Goal: Task Accomplishment & Management: Complete application form

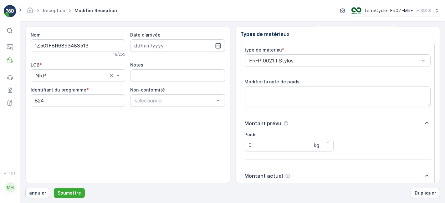
scroll to position [1, 0]
click at [54, 188] on button "Soumettre" at bounding box center [69, 193] width 31 height 10
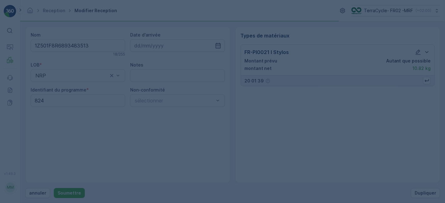
scroll to position [0, 0]
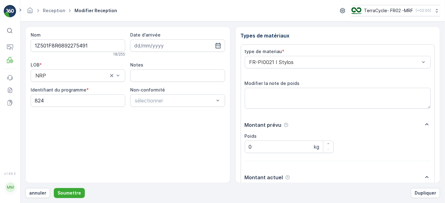
click at [54, 188] on button "Soumettre" at bounding box center [69, 193] width 31 height 10
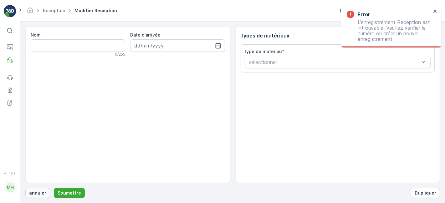
click at [36, 195] on p "annuler" at bounding box center [37, 193] width 17 height 6
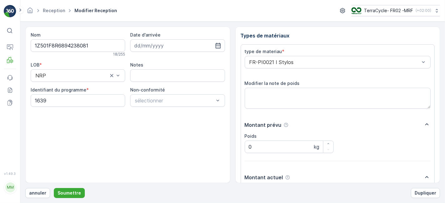
click at [54, 188] on button "Soumettre" at bounding box center [69, 193] width 31 height 10
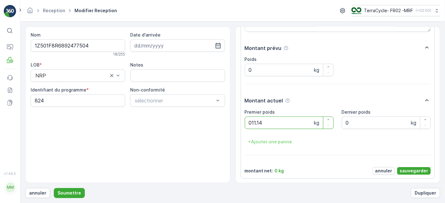
click at [54, 188] on button "Soumettre" at bounding box center [69, 193] width 31 height 10
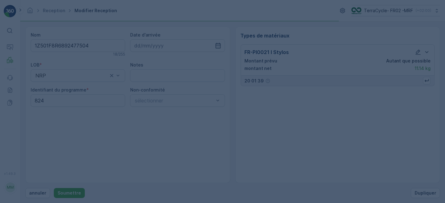
scroll to position [0, 0]
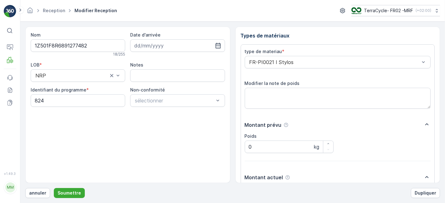
scroll to position [77, 0]
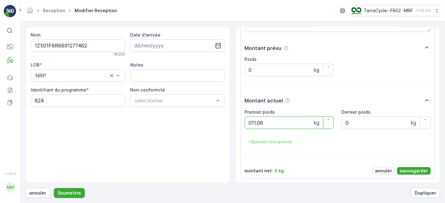
click at [54, 188] on button "Soumettre" at bounding box center [69, 193] width 31 height 10
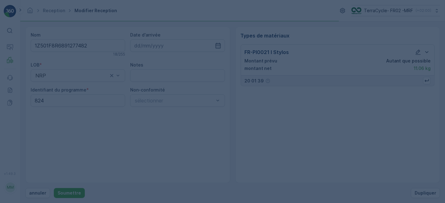
scroll to position [0, 0]
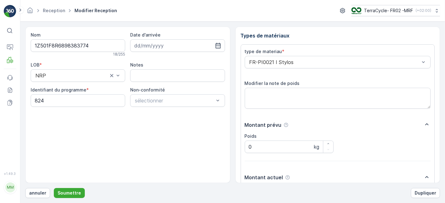
scroll to position [77, 0]
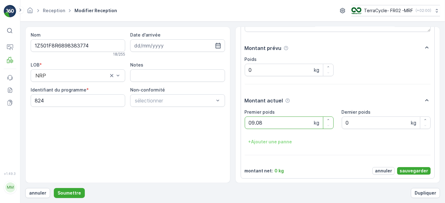
click at [54, 188] on button "Soumettre" at bounding box center [69, 193] width 31 height 10
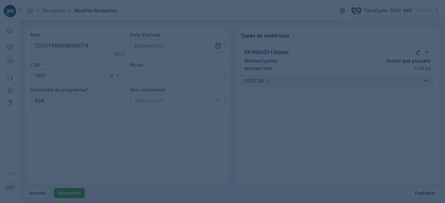
scroll to position [0, 0]
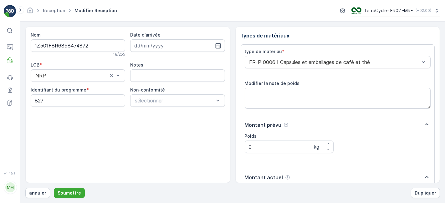
scroll to position [77, 0]
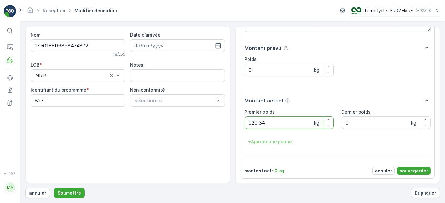
click at [54, 188] on button "Soumettre" at bounding box center [69, 193] width 31 height 10
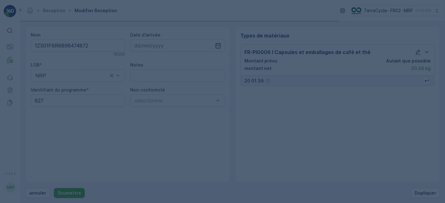
scroll to position [0, 0]
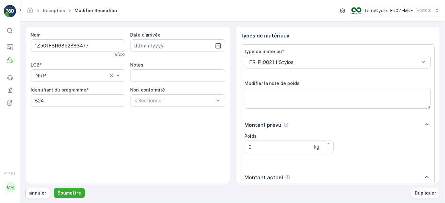
scroll to position [77, 0]
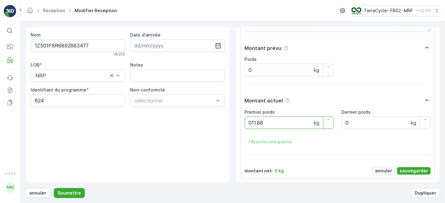
click at [54, 188] on button "Soumettre" at bounding box center [69, 193] width 31 height 10
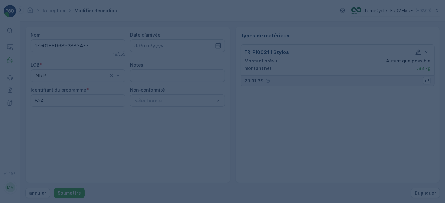
scroll to position [0, 0]
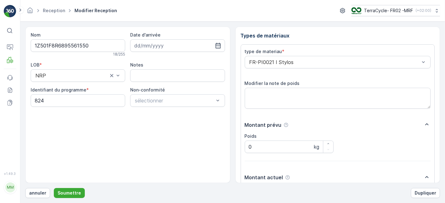
scroll to position [77, 0]
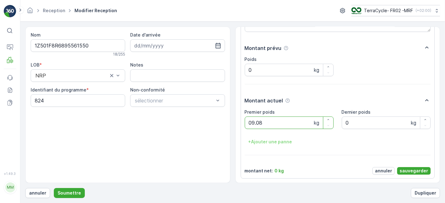
click at [54, 188] on button "Soumettre" at bounding box center [69, 193] width 31 height 10
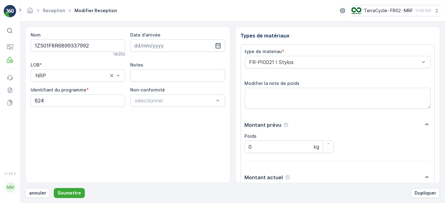
scroll to position [77, 0]
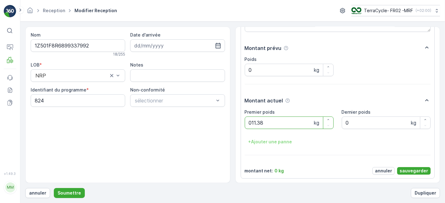
click at [54, 188] on button "Soumettre" at bounding box center [69, 193] width 31 height 10
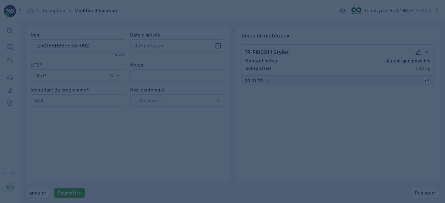
scroll to position [0, 0]
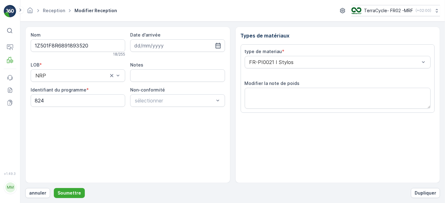
scroll to position [77, 0]
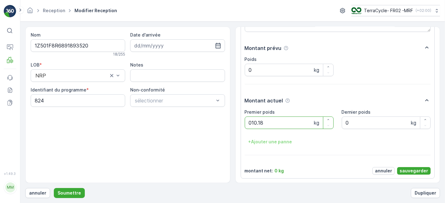
click at [54, 188] on button "Soumettre" at bounding box center [69, 193] width 31 height 10
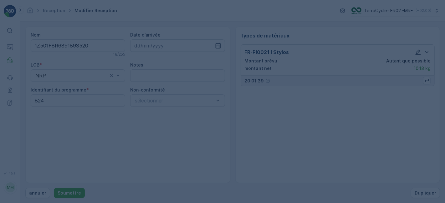
scroll to position [0, 0]
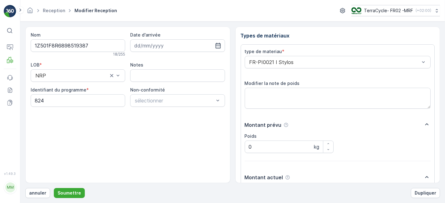
scroll to position [77, 0]
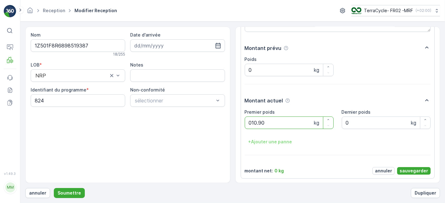
click at [54, 188] on button "Soumettre" at bounding box center [69, 193] width 31 height 10
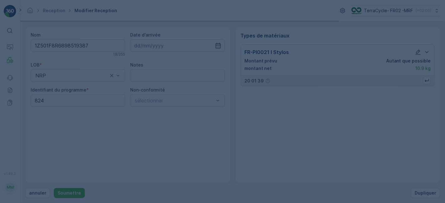
scroll to position [0, 0]
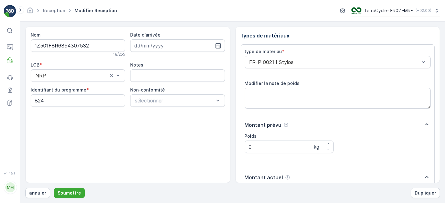
scroll to position [77, 0]
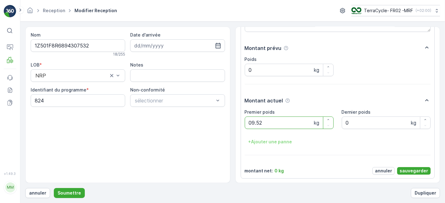
click at [54, 188] on button "Soumettre" at bounding box center [69, 193] width 31 height 10
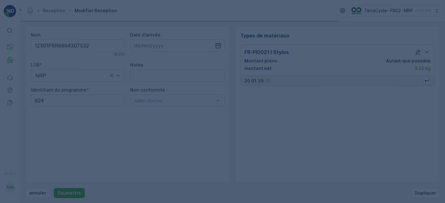
scroll to position [0, 0]
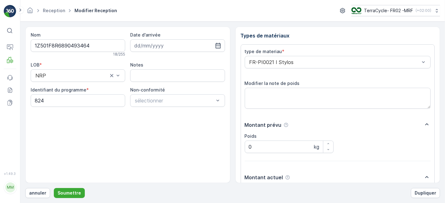
scroll to position [77, 0]
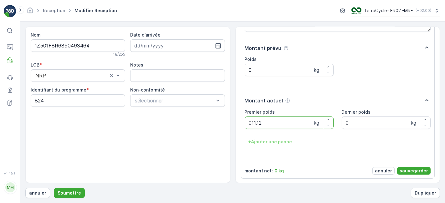
click at [54, 188] on button "Soumettre" at bounding box center [69, 193] width 31 height 10
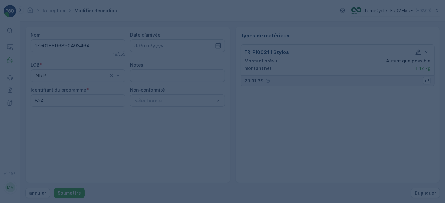
scroll to position [0, 0]
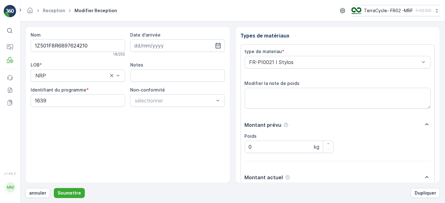
scroll to position [77, 0]
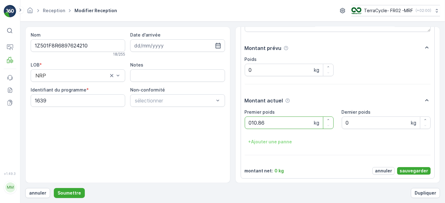
click at [54, 188] on button "Soumettre" at bounding box center [69, 193] width 31 height 10
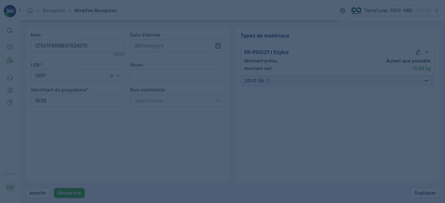
scroll to position [0, 0]
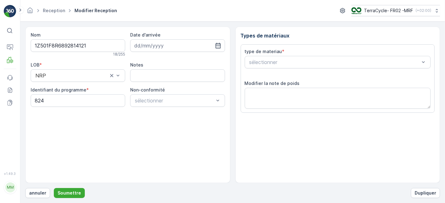
scroll to position [77, 0]
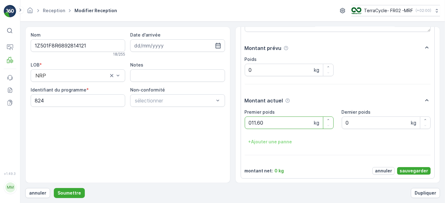
click at [54, 188] on button "Soumettre" at bounding box center [69, 193] width 31 height 10
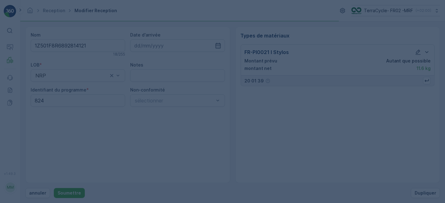
scroll to position [0, 0]
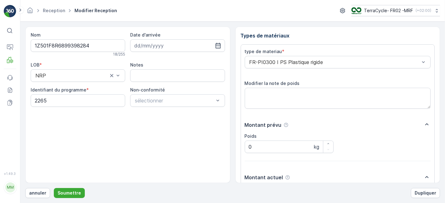
scroll to position [77, 0]
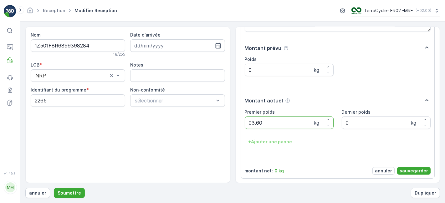
click at [54, 188] on button "Soumettre" at bounding box center [69, 193] width 31 height 10
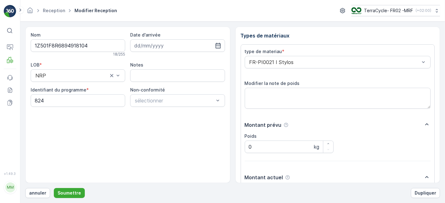
scroll to position [77, 0]
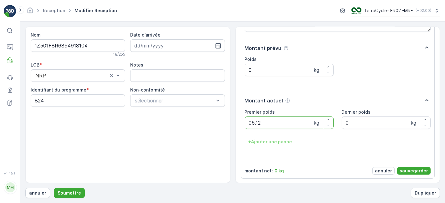
click at [54, 188] on button "Soumettre" at bounding box center [69, 193] width 31 height 10
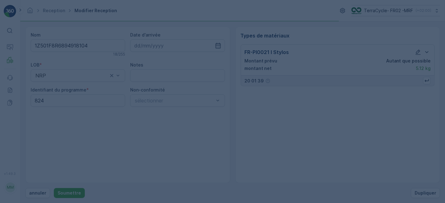
scroll to position [0, 0]
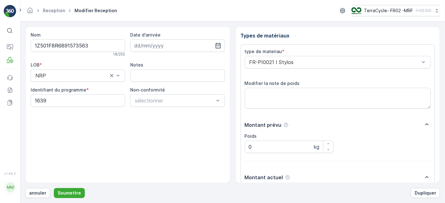
scroll to position [77, 0]
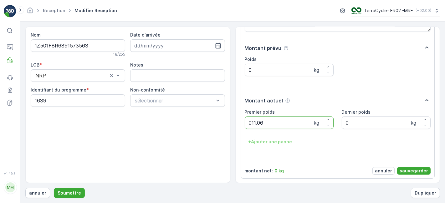
click at [54, 188] on button "Soumettre" at bounding box center [69, 193] width 31 height 10
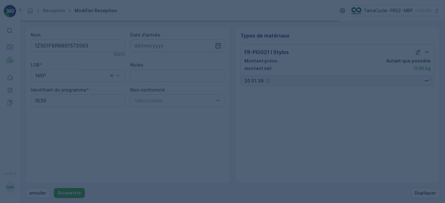
scroll to position [0, 0]
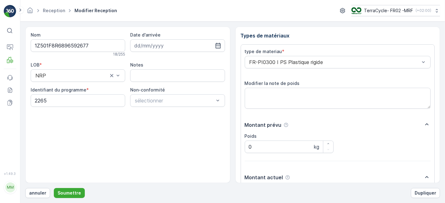
click at [54, 188] on button "Soumettre" at bounding box center [69, 193] width 31 height 10
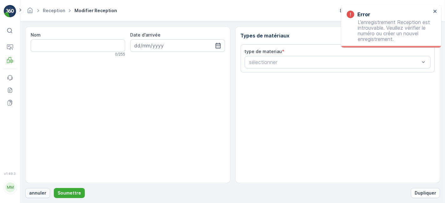
click at [32, 192] on p "annuler" at bounding box center [37, 193] width 17 height 6
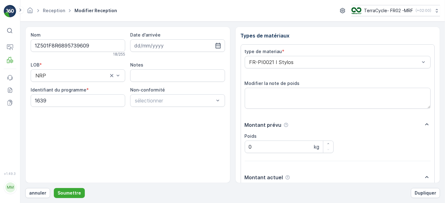
scroll to position [77, 0]
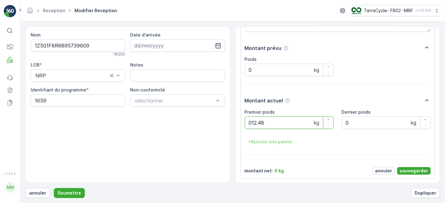
click at [54, 188] on button "Soumettre" at bounding box center [69, 193] width 31 height 10
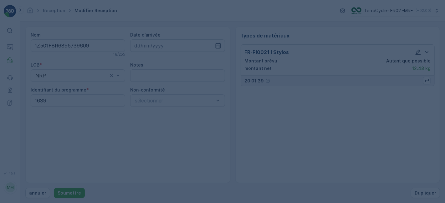
scroll to position [0, 0]
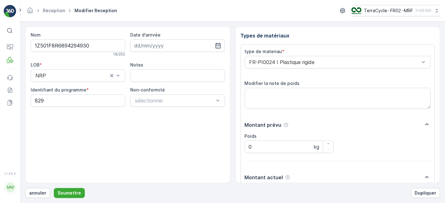
scroll to position [77, 0]
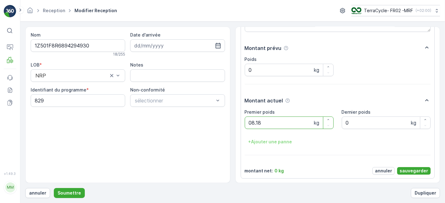
click at [54, 188] on button "Soumettre" at bounding box center [69, 193] width 31 height 10
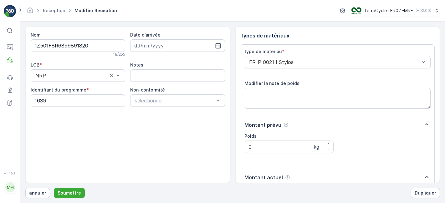
scroll to position [77, 0]
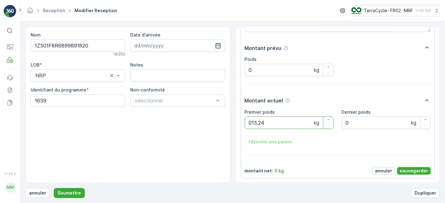
click at [54, 188] on button "Soumettre" at bounding box center [69, 193] width 31 height 10
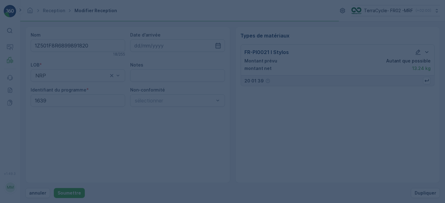
scroll to position [0, 0]
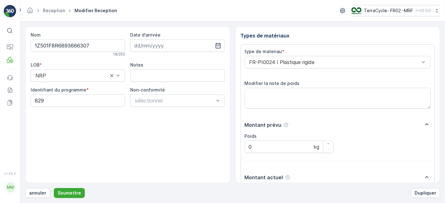
scroll to position [77, 0]
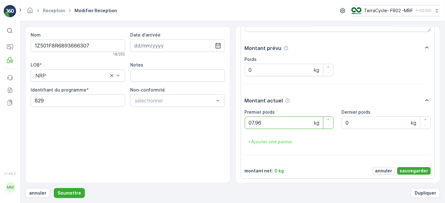
click at [54, 188] on button "Soumettre" at bounding box center [69, 193] width 31 height 10
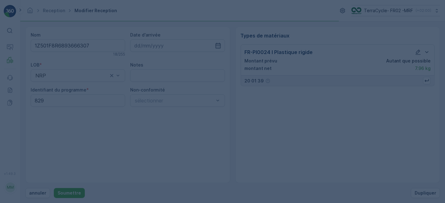
scroll to position [0, 0]
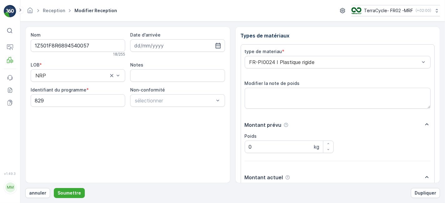
scroll to position [77, 0]
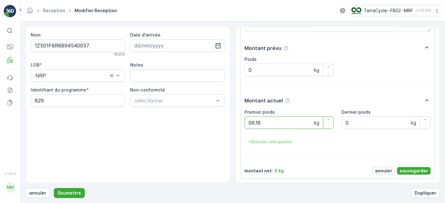
click at [54, 188] on button "Soumettre" at bounding box center [69, 193] width 31 height 10
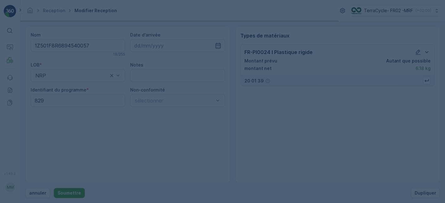
scroll to position [0, 0]
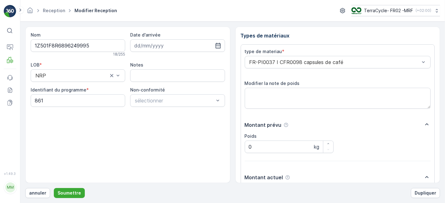
scroll to position [77, 0]
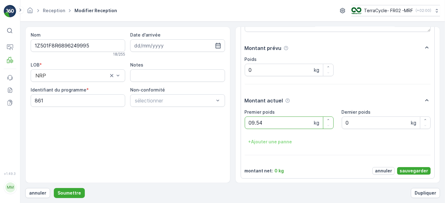
click at [54, 188] on button "Soumettre" at bounding box center [69, 193] width 31 height 10
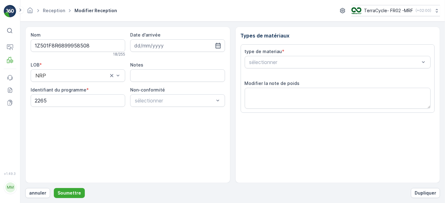
scroll to position [77, 0]
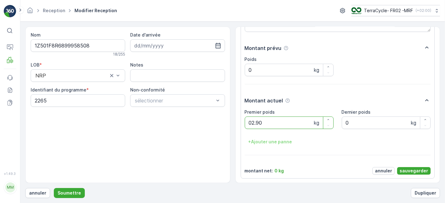
click at [54, 188] on button "Soumettre" at bounding box center [69, 193] width 31 height 10
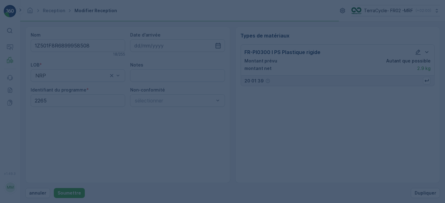
scroll to position [0, 0]
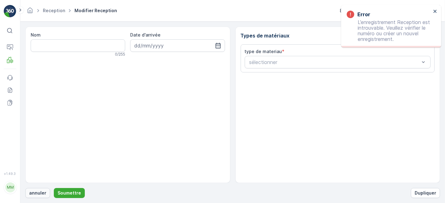
click at [38, 191] on p "annuler" at bounding box center [37, 193] width 17 height 6
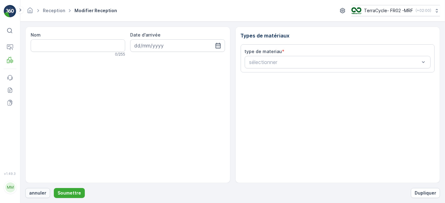
click at [34, 193] on p "annuler" at bounding box center [37, 193] width 17 height 6
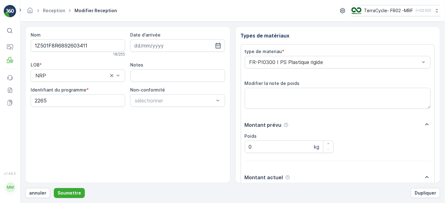
scroll to position [77, 0]
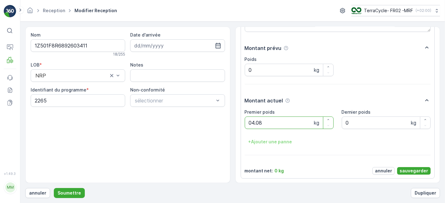
click at [54, 188] on button "Soumettre" at bounding box center [69, 193] width 31 height 10
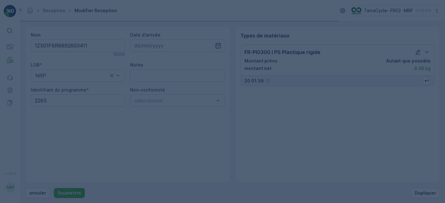
scroll to position [0, 0]
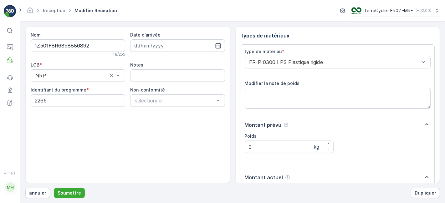
scroll to position [77, 0]
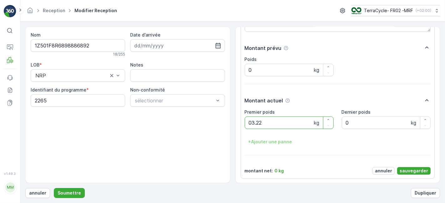
click at [54, 188] on button "Soumettre" at bounding box center [69, 193] width 31 height 10
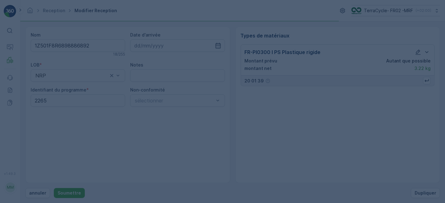
scroll to position [0, 0]
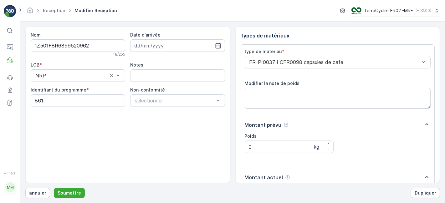
scroll to position [77, 0]
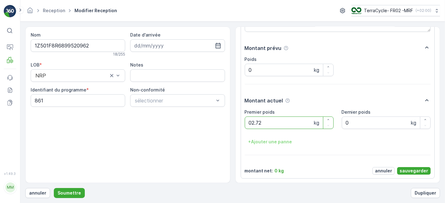
click at [54, 188] on button "Soumettre" at bounding box center [69, 193] width 31 height 10
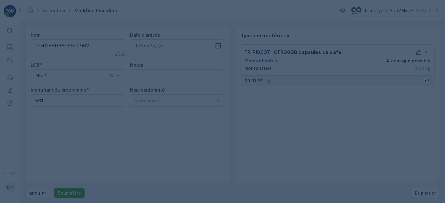
scroll to position [0, 0]
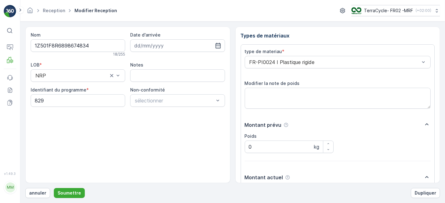
scroll to position [77, 0]
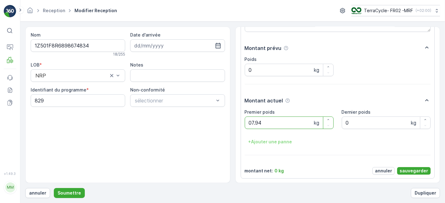
click at [54, 188] on button "Soumettre" at bounding box center [69, 193] width 31 height 10
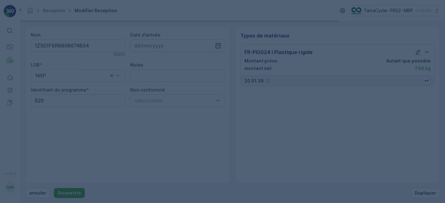
scroll to position [0, 0]
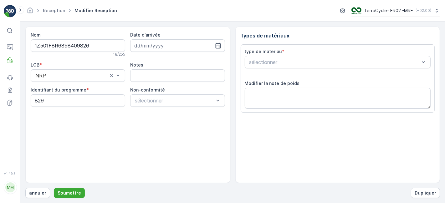
scroll to position [77, 0]
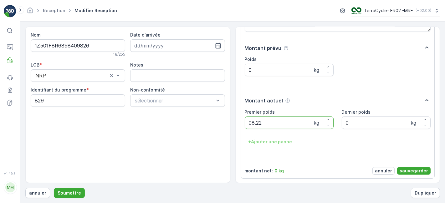
click at [54, 188] on button "Soumettre" at bounding box center [69, 193] width 31 height 10
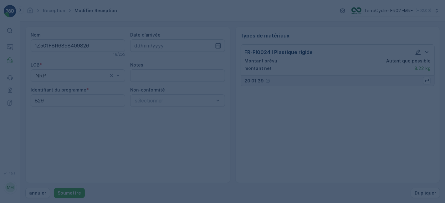
scroll to position [0, 0]
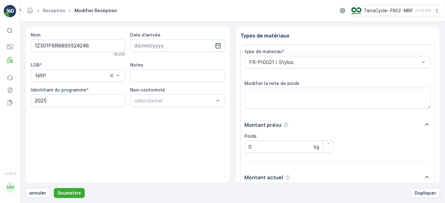
scroll to position [77, 0]
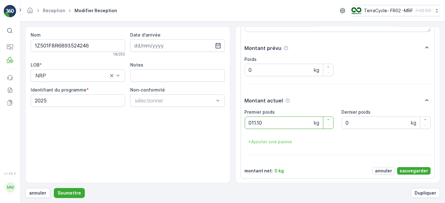
click at [54, 188] on button "Soumettre" at bounding box center [69, 193] width 31 height 10
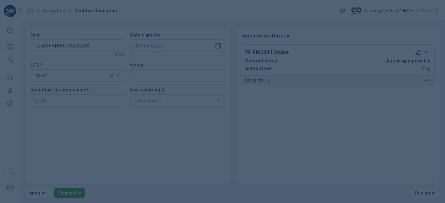
scroll to position [0, 0]
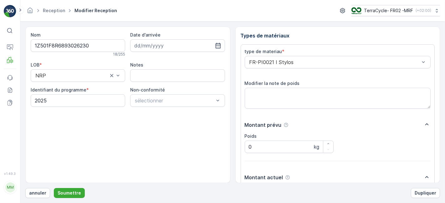
scroll to position [77, 0]
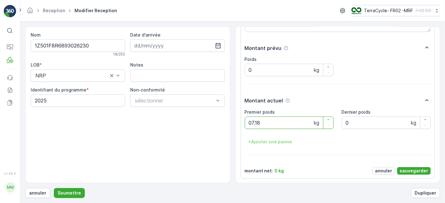
click at [54, 188] on button "Soumettre" at bounding box center [69, 193] width 31 height 10
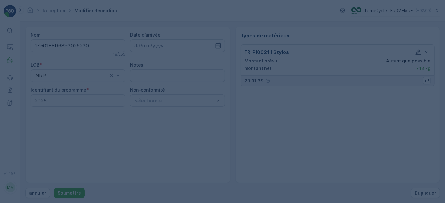
scroll to position [0, 0]
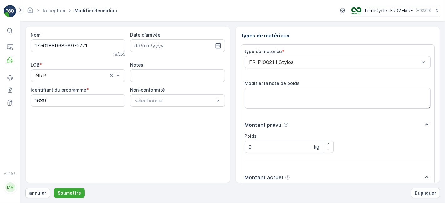
scroll to position [77, 0]
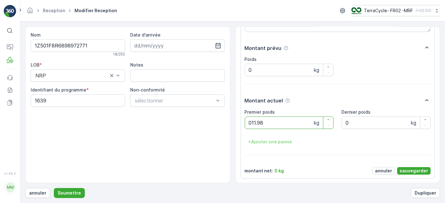
click at [54, 188] on button "Soumettre" at bounding box center [69, 193] width 31 height 10
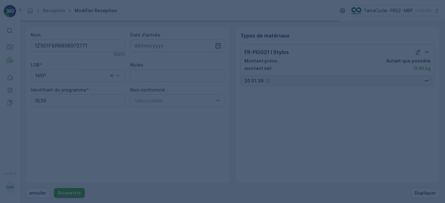
scroll to position [0, 0]
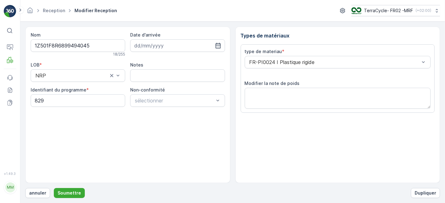
scroll to position [77, 0]
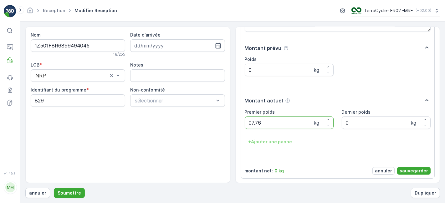
click at [54, 188] on button "Soumettre" at bounding box center [69, 193] width 31 height 10
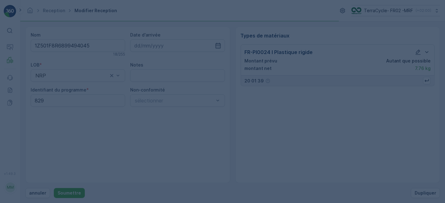
scroll to position [0, 0]
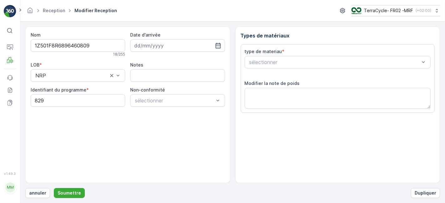
scroll to position [77, 0]
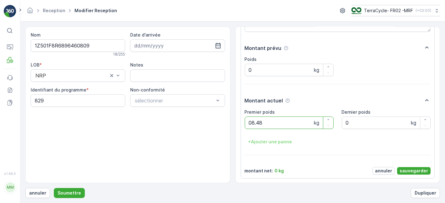
click at [54, 188] on button "Soumettre" at bounding box center [69, 193] width 31 height 10
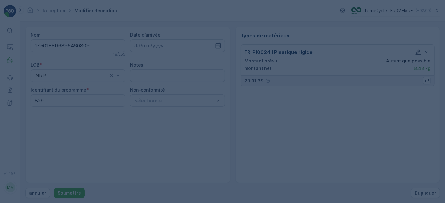
scroll to position [0, 0]
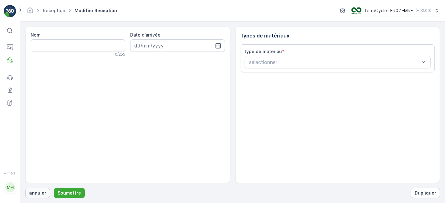
click at [34, 193] on p "annuler" at bounding box center [37, 193] width 17 height 6
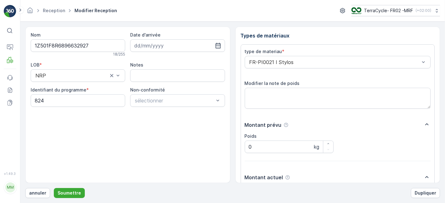
scroll to position [77, 0]
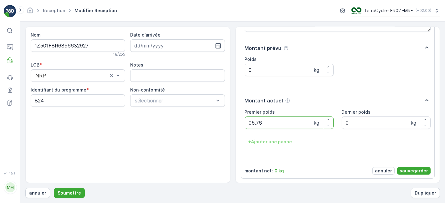
click at [54, 188] on button "Soumettre" at bounding box center [69, 193] width 31 height 10
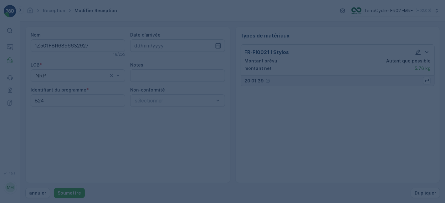
scroll to position [0, 0]
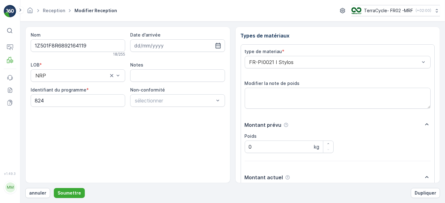
scroll to position [77, 0]
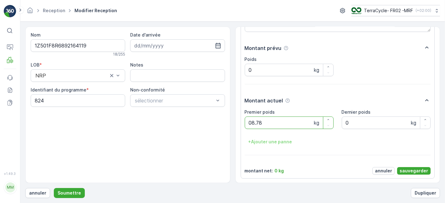
click at [54, 188] on button "Soumettre" at bounding box center [69, 193] width 31 height 10
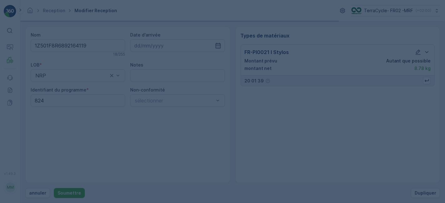
scroll to position [0, 0]
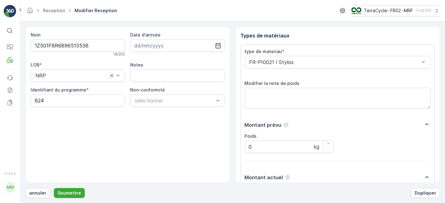
scroll to position [77, 0]
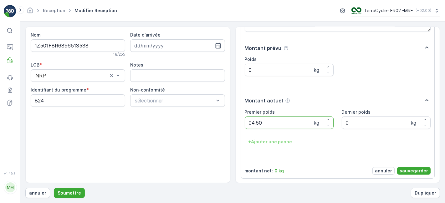
click at [54, 188] on button "Soumettre" at bounding box center [69, 193] width 31 height 10
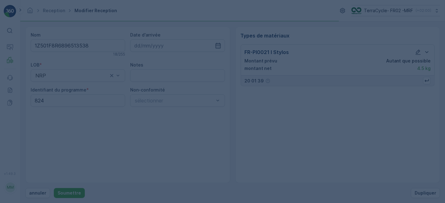
scroll to position [0, 0]
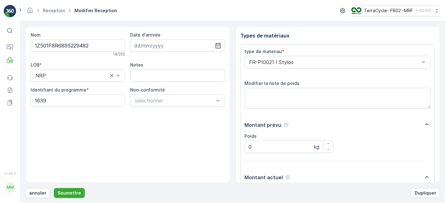
scroll to position [77, 0]
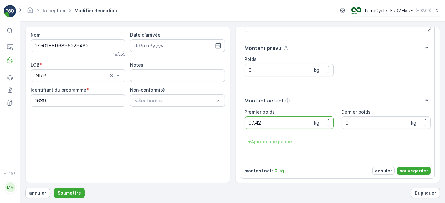
click at [54, 188] on button "Soumettre" at bounding box center [69, 193] width 31 height 10
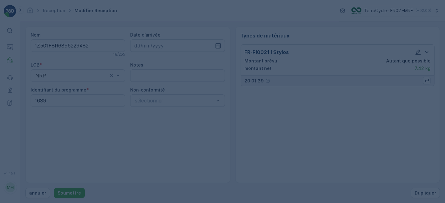
scroll to position [0, 0]
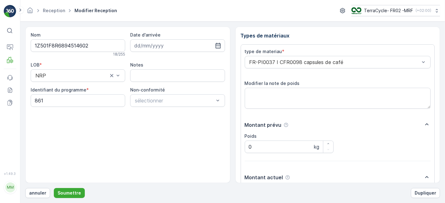
scroll to position [77, 0]
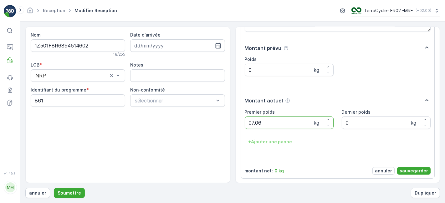
click at [54, 188] on button "Soumettre" at bounding box center [69, 193] width 31 height 10
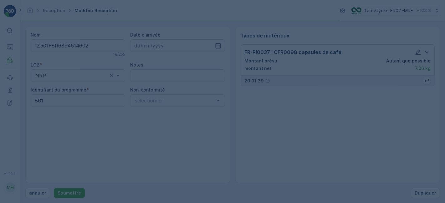
scroll to position [0, 0]
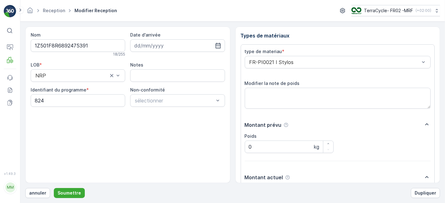
scroll to position [77, 0]
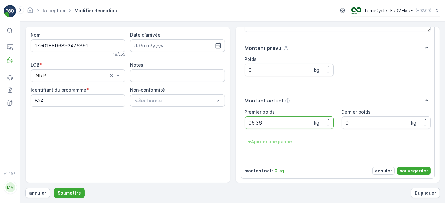
click at [54, 188] on button "Soumettre" at bounding box center [69, 193] width 31 height 10
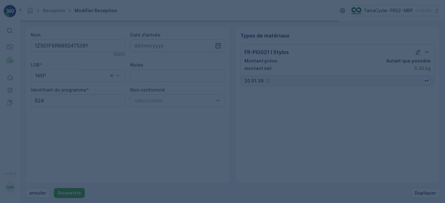
scroll to position [0, 0]
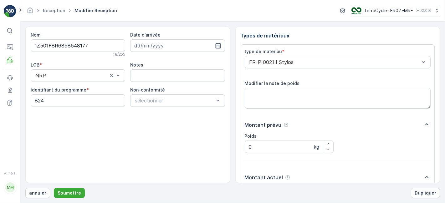
scroll to position [77, 0]
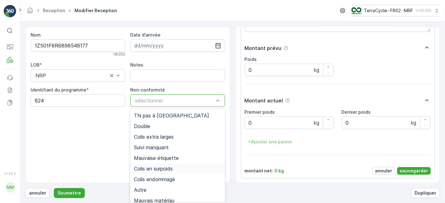
click at [165, 167] on span "Colis en surpoids" at bounding box center [153, 169] width 39 height 6
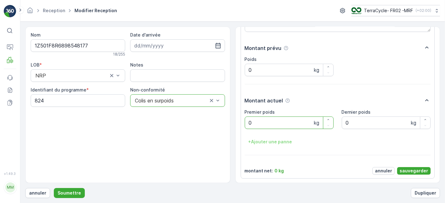
click at [262, 121] on poids "0" at bounding box center [288, 123] width 89 height 13
type poids "22.16"
click at [421, 170] on p "sauvegarder" at bounding box center [413, 171] width 28 height 6
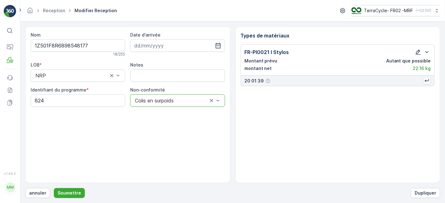
click at [420, 49] on icon "button" at bounding box center [418, 52] width 6 height 6
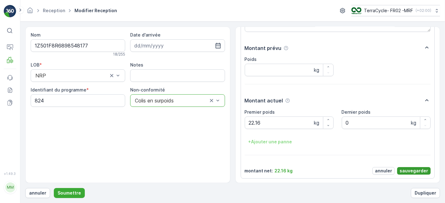
click at [411, 169] on p "sauvegarder" at bounding box center [413, 171] width 28 height 6
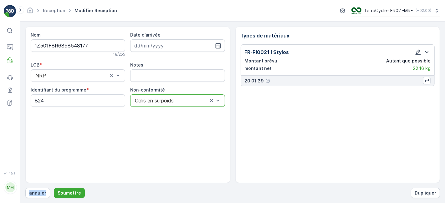
click at [411, 169] on div "Types de matériaux FR-PI0021 I Stylos Montant prévu Autant que possible montant…" at bounding box center [337, 105] width 205 height 157
click at [66, 192] on p "Soumettre" at bounding box center [69, 193] width 23 height 6
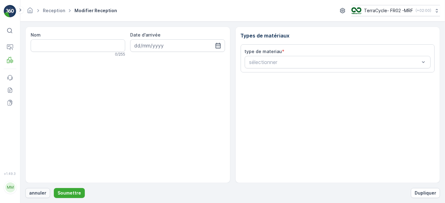
click at [43, 193] on p "annuler" at bounding box center [37, 193] width 17 height 6
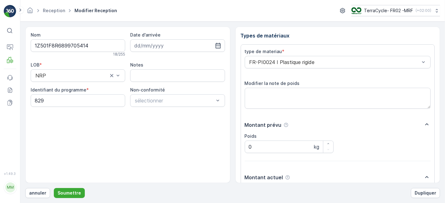
scroll to position [77, 0]
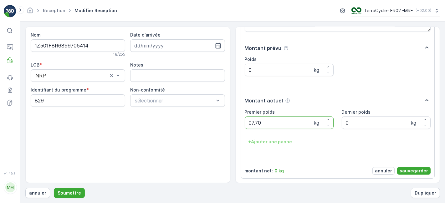
click at [54, 188] on button "Soumettre" at bounding box center [69, 193] width 31 height 10
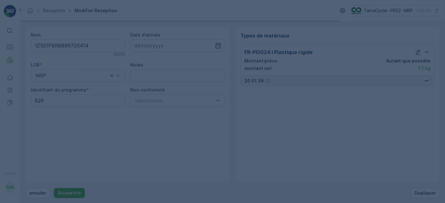
scroll to position [0, 0]
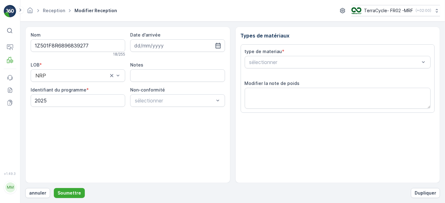
scroll to position [77, 0]
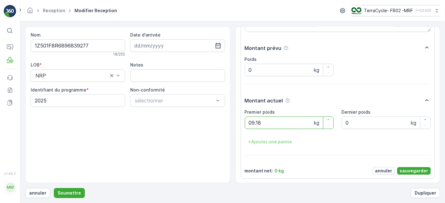
click at [54, 188] on button "Soumettre" at bounding box center [69, 193] width 31 height 10
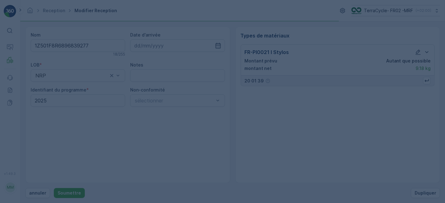
scroll to position [0, 0]
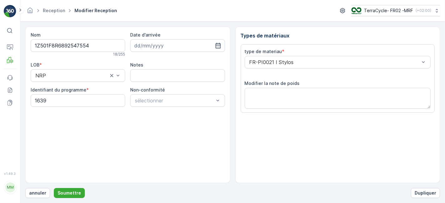
scroll to position [77, 0]
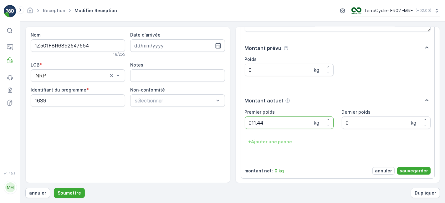
click at [54, 188] on button "Soumettre" at bounding box center [69, 193] width 31 height 10
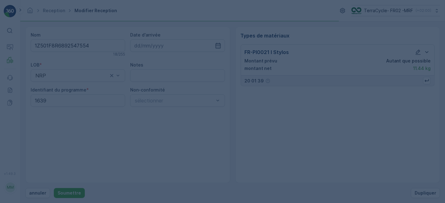
scroll to position [0, 0]
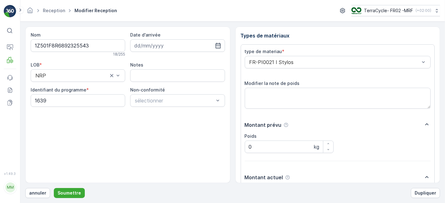
scroll to position [77, 0]
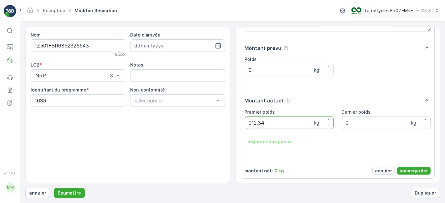
click at [54, 188] on button "Soumettre" at bounding box center [69, 193] width 31 height 10
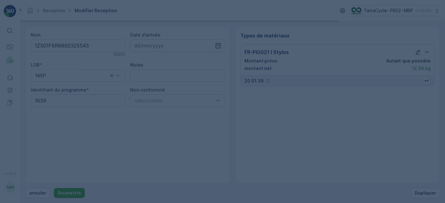
scroll to position [0, 0]
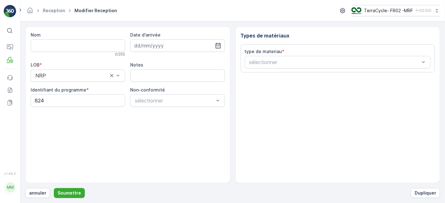
type input "1Z501F8R6892987650"
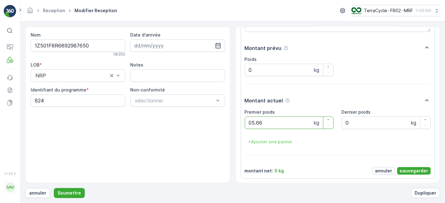
click at [54, 188] on button "Soumettre" at bounding box center [69, 193] width 31 height 10
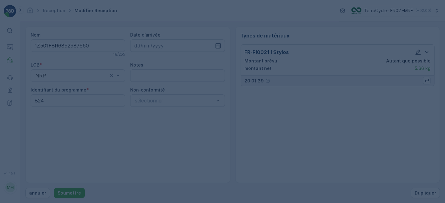
scroll to position [0, 0]
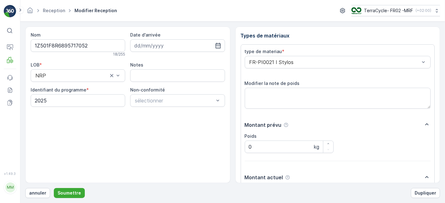
scroll to position [77, 0]
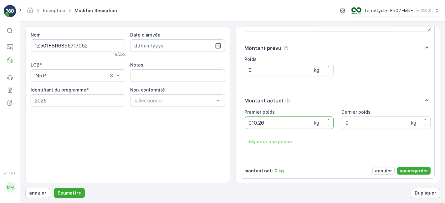
click at [54, 188] on button "Soumettre" at bounding box center [69, 193] width 31 height 10
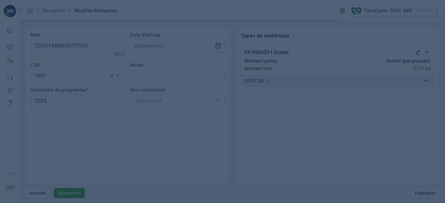
scroll to position [0, 0]
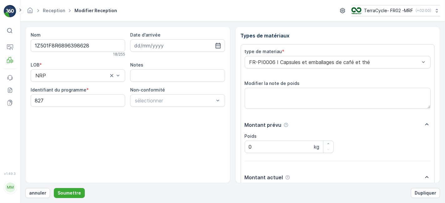
scroll to position [77, 0]
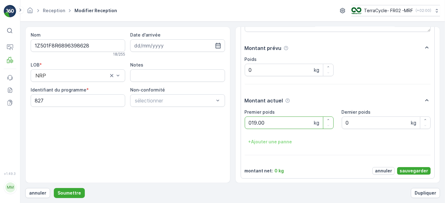
click at [54, 188] on button "Soumettre" at bounding box center [69, 193] width 31 height 10
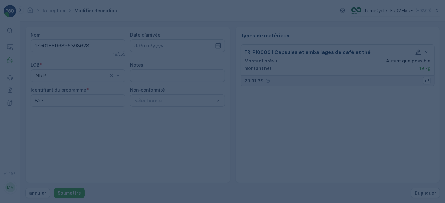
scroll to position [0, 0]
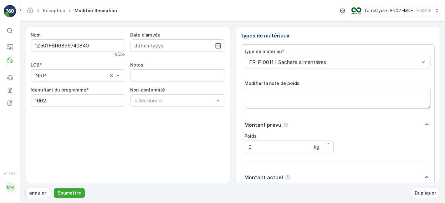
scroll to position [77, 0]
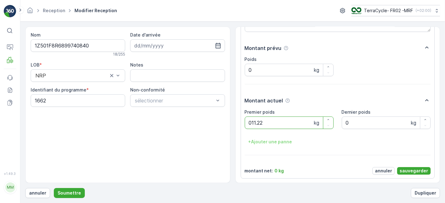
click at [54, 188] on button "Soumettre" at bounding box center [69, 193] width 31 height 10
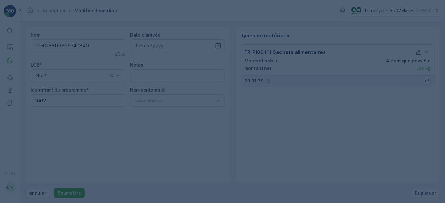
scroll to position [0, 0]
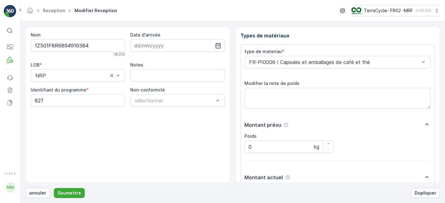
scroll to position [77, 0]
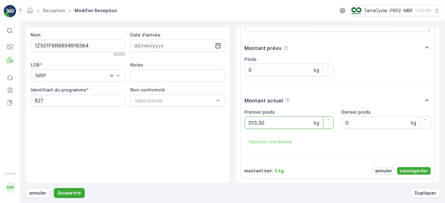
click at [54, 188] on button "Soumettre" at bounding box center [69, 193] width 31 height 10
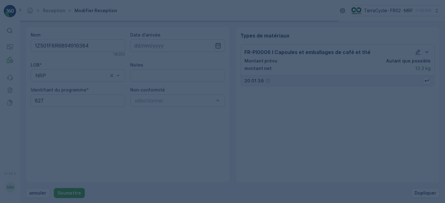
scroll to position [0, 0]
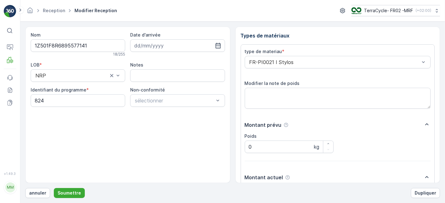
scroll to position [77, 0]
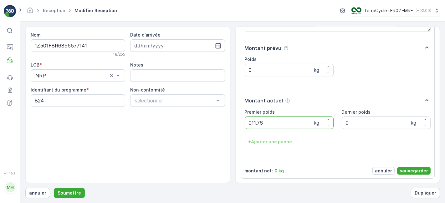
click at [54, 188] on button "Soumettre" at bounding box center [69, 193] width 31 height 10
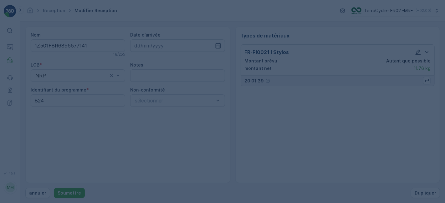
scroll to position [0, 0]
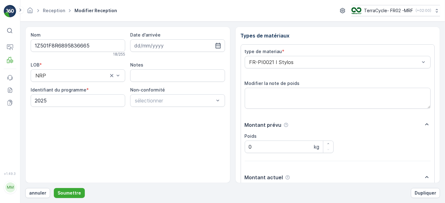
scroll to position [77, 0]
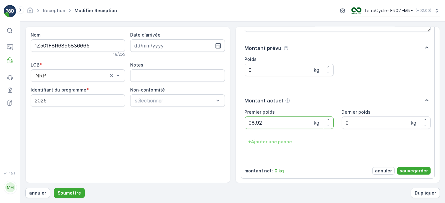
click at [54, 188] on button "Soumettre" at bounding box center [69, 193] width 31 height 10
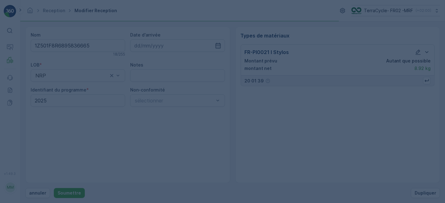
scroll to position [0, 0]
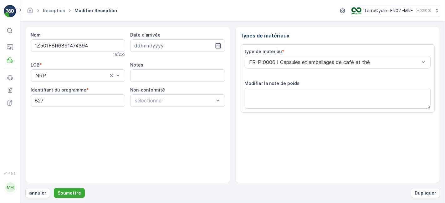
scroll to position [77, 0]
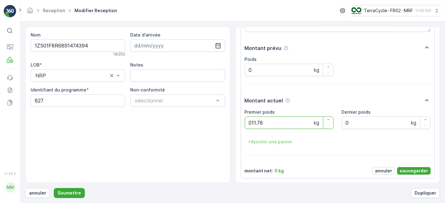
click at [54, 188] on button "Soumettre" at bounding box center [69, 193] width 31 height 10
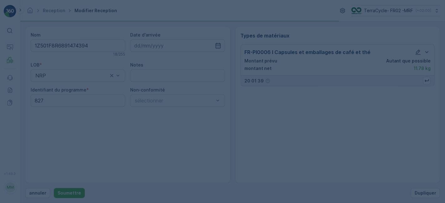
scroll to position [0, 0]
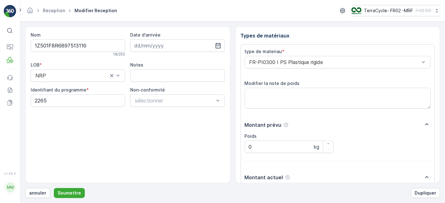
scroll to position [77, 0]
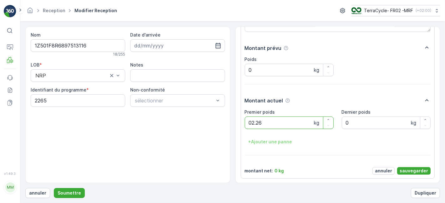
click at [54, 188] on button "Soumettre" at bounding box center [69, 193] width 31 height 10
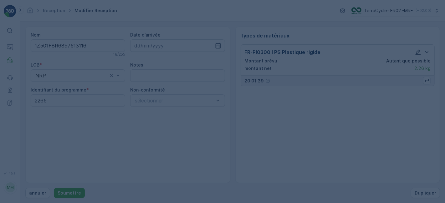
scroll to position [0, 0]
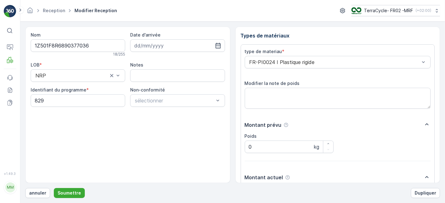
scroll to position [77, 0]
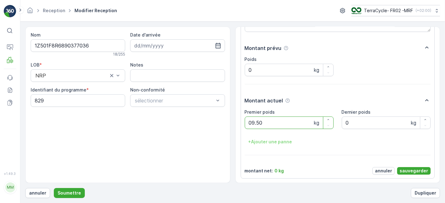
click at [54, 188] on button "Soumettre" at bounding box center [69, 193] width 31 height 10
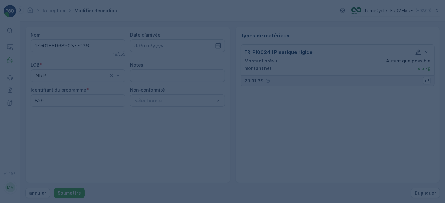
scroll to position [0, 0]
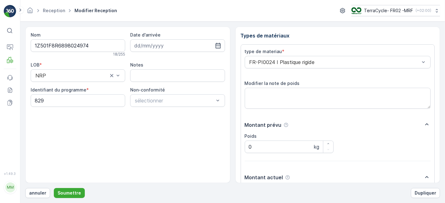
scroll to position [77, 0]
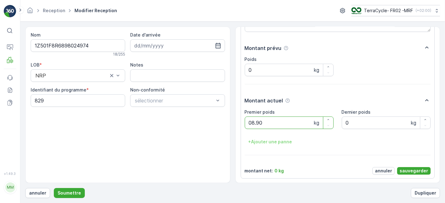
click at [54, 188] on button "Soumettre" at bounding box center [69, 193] width 31 height 10
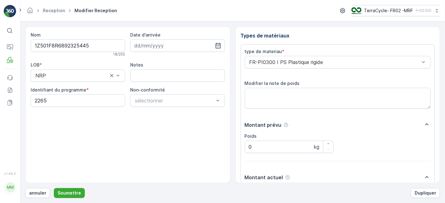
scroll to position [77, 0]
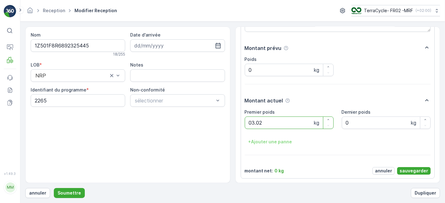
click at [54, 188] on button "Soumettre" at bounding box center [69, 193] width 31 height 10
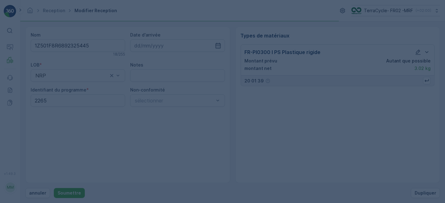
scroll to position [0, 0]
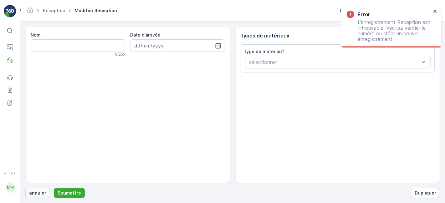
click at [31, 192] on p "annuler" at bounding box center [37, 193] width 17 height 6
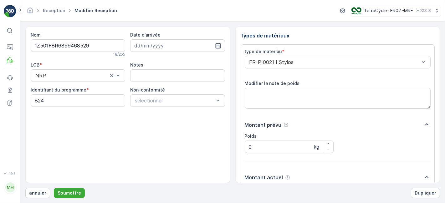
scroll to position [77, 0]
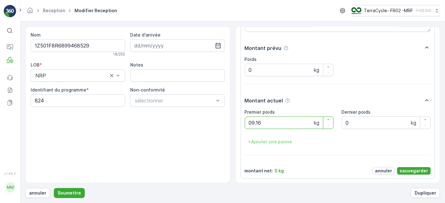
click at [54, 188] on button "Soumettre" at bounding box center [69, 193] width 31 height 10
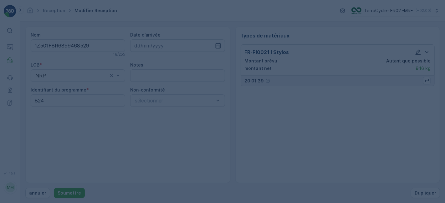
scroll to position [0, 0]
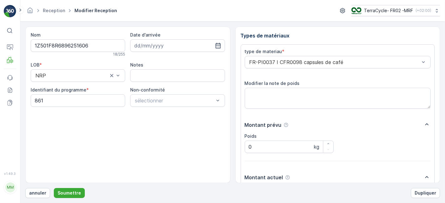
scroll to position [77, 0]
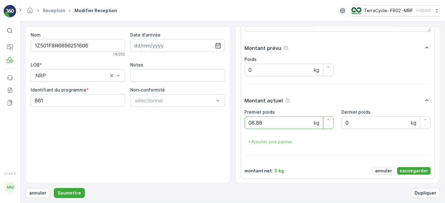
click at [54, 188] on button "Soumettre" at bounding box center [69, 193] width 31 height 10
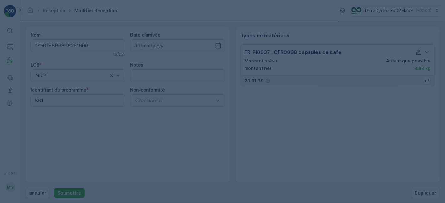
scroll to position [0, 0]
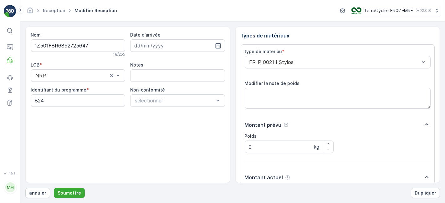
scroll to position [77, 0]
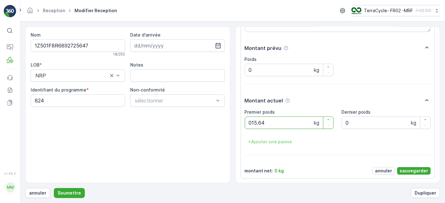
click at [54, 188] on button "Soumettre" at bounding box center [69, 193] width 31 height 10
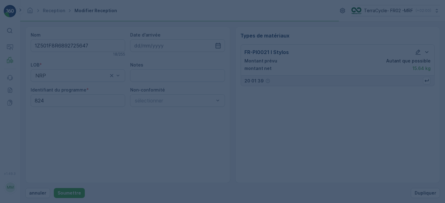
scroll to position [0, 0]
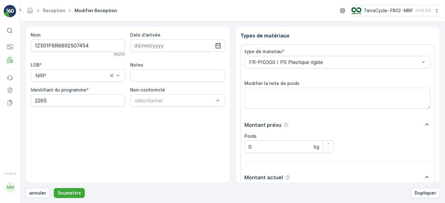
scroll to position [77, 0]
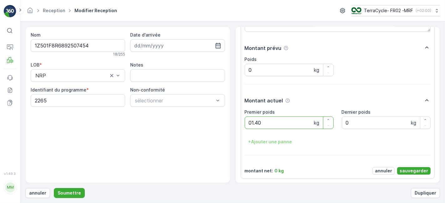
click at [54, 188] on button "Soumettre" at bounding box center [69, 193] width 31 height 10
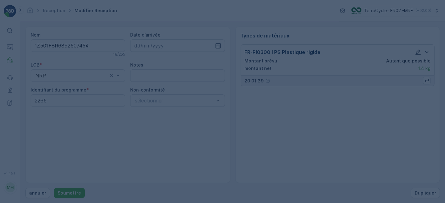
scroll to position [0, 0]
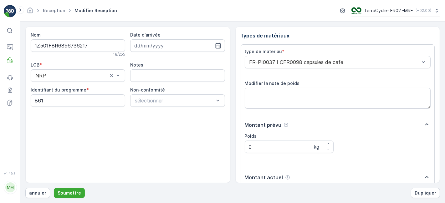
scroll to position [77, 0]
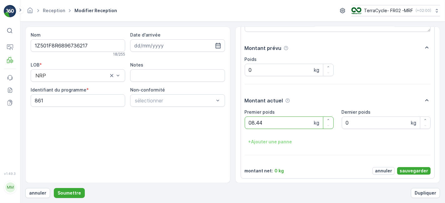
click at [54, 188] on button "Soumettre" at bounding box center [69, 193] width 31 height 10
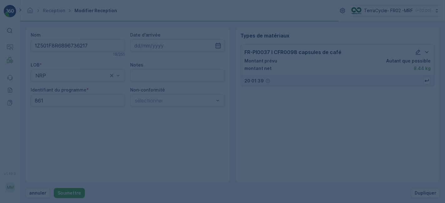
scroll to position [0, 0]
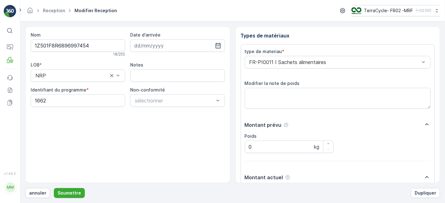
scroll to position [77, 0]
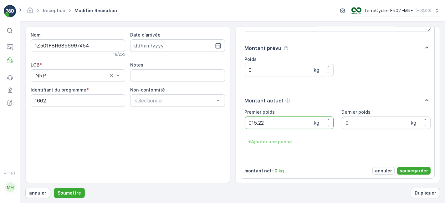
click at [54, 188] on button "Soumettre" at bounding box center [69, 193] width 31 height 10
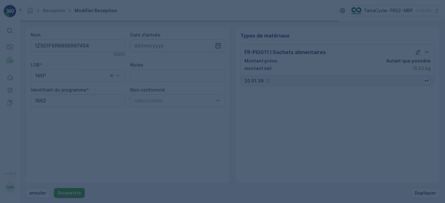
scroll to position [0, 0]
